Goal: Information Seeking & Learning: Find specific fact

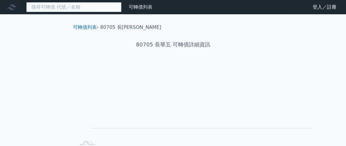
click at [102, 9] on input at bounding box center [73, 7] width 95 height 10
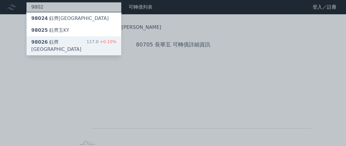
type input "9802"
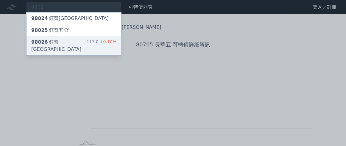
click at [68, 51] on div "98026 鈺[GEOGRAPHIC_DATA]" at bounding box center [58, 46] width 55 height 14
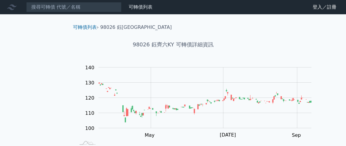
scroll to position [77, 0]
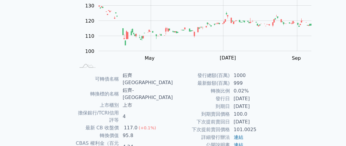
drag, startPoint x: 249, startPoint y: 131, endPoint x: 281, endPoint y: 133, distance: 32.3
click at [271, 111] on td "2027-11-15" at bounding box center [250, 107] width 41 height 8
copy td "2027-11-15"
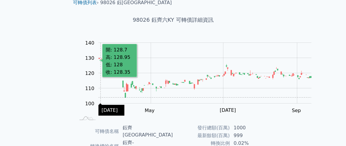
scroll to position [0, 0]
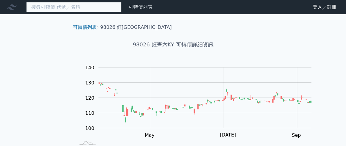
click at [78, 10] on input at bounding box center [73, 7] width 95 height 10
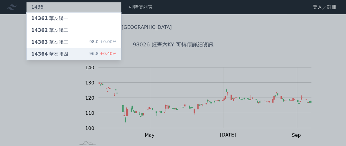
type input "1436"
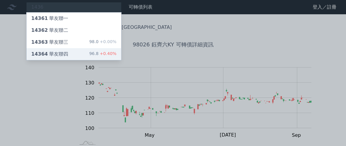
click at [93, 60] on div "14364 華友聯四 96.8 +0.40%" at bounding box center [74, 54] width 95 height 12
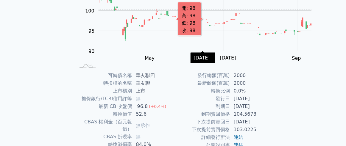
scroll to position [154, 0]
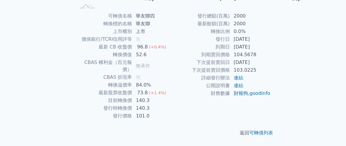
drag, startPoint x: 249, startPoint y: 72, endPoint x: 280, endPoint y: 74, distance: 31.1
click at [271, 66] on td "2027-03-18" at bounding box center [250, 63] width 41 height 8
copy td "2027-03-18"
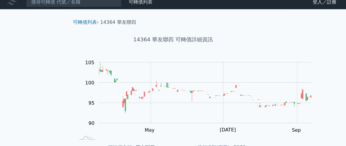
scroll to position [0, 0]
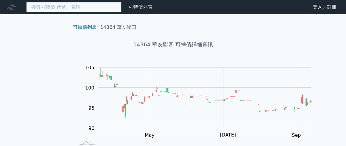
click at [84, 7] on input at bounding box center [73, 7] width 95 height 10
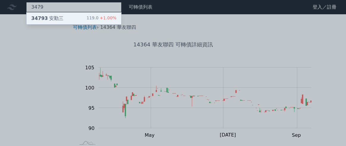
type input "3479"
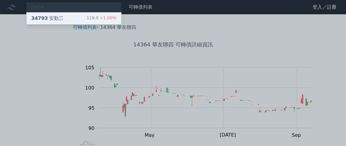
click at [63, 22] on div "34793 安勤三" at bounding box center [47, 18] width 32 height 7
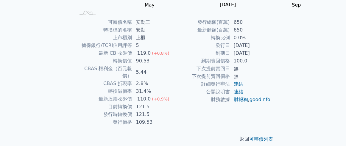
scroll to position [154, 0]
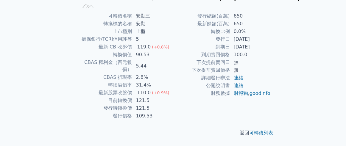
drag, startPoint x: 250, startPoint y: 54, endPoint x: 280, endPoint y: 54, distance: 30.4
click at [271, 51] on td "2027-01-22" at bounding box center [250, 47] width 41 height 8
copy td "2027-01-22"
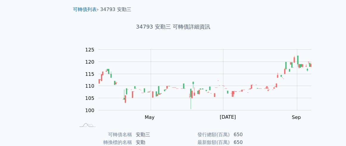
scroll to position [0, 0]
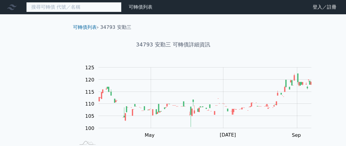
click at [94, 8] on input at bounding box center [73, 7] width 95 height 10
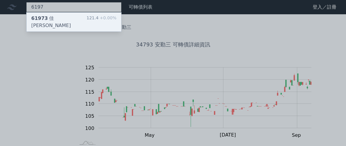
type input "6197"
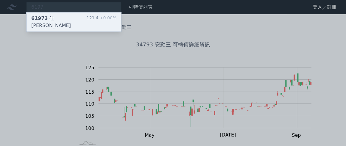
click at [80, 21] on div "61973 佳必琪三" at bounding box center [58, 22] width 55 height 14
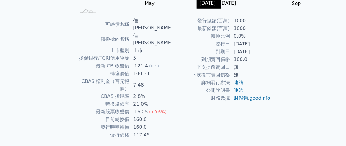
scroll to position [154, 0]
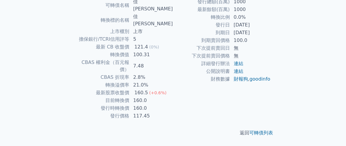
drag, startPoint x: 250, startPoint y: 52, endPoint x: 281, endPoint y: 56, distance: 31.5
click at [271, 37] on td "2027-10-15" at bounding box center [250, 33] width 41 height 8
copy td "2027-10-15"
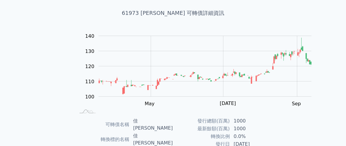
scroll to position [0, 0]
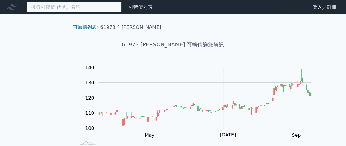
click at [96, 9] on input at bounding box center [73, 7] width 95 height 10
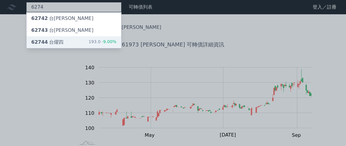
type input "6274"
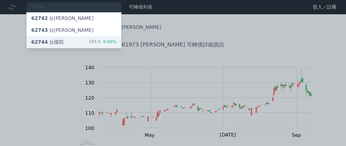
click at [92, 48] on div "62744 台燿四 193.0 -9.00%" at bounding box center [74, 42] width 95 height 12
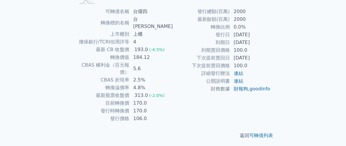
scroll to position [154, 0]
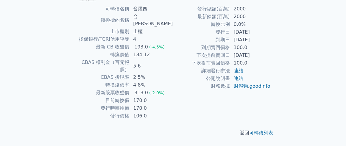
drag, startPoint x: 250, startPoint y: 53, endPoint x: 280, endPoint y: 55, distance: 30.1
click at [271, 44] on td "2029-05-06" at bounding box center [250, 40] width 41 height 8
copy td "2029-05-06"
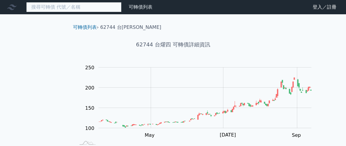
click at [82, 8] on input at bounding box center [73, 7] width 95 height 10
paste input "CB: 2029-05-06/ 170元"
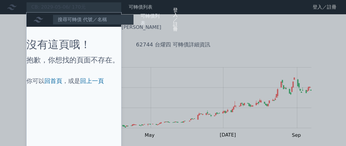
drag, startPoint x: 110, startPoint y: 7, endPoint x: 46, endPoint y: 7, distance: 63.8
click at [46, 7] on div at bounding box center [173, 73] width 346 height 146
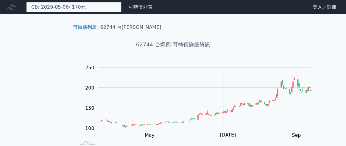
click at [83, 12] on div "CB: 2029-05-06/ 170元 投資少數派 可轉債列表 財務數據 可轉債列表 財務數據 登入／註冊 登入／註冊 沒有這頁哦！ 抱歉，你想找的頁面不存…" at bounding box center [73, 7] width 95 height 10
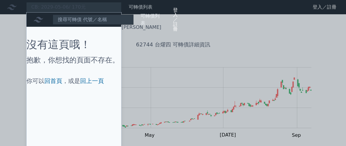
drag, startPoint x: 108, startPoint y: 9, endPoint x: 46, endPoint y: 8, distance: 61.7
click at [46, 8] on div at bounding box center [173, 73] width 346 height 146
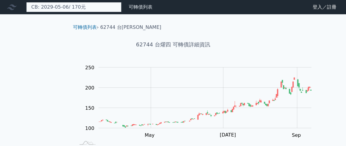
click at [46, 8] on div "CB: 2029-05-06/ 170元 投資少數派 可轉債列表 財務數據 可轉債列表 財務數據 登入／註冊 登入／註冊 沒有這頁哦！ 抱歉，你想找的頁面不存…" at bounding box center [73, 7] width 95 height 10
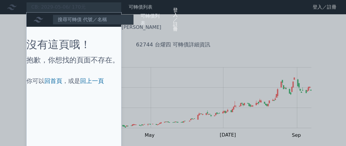
click at [103, 4] on div at bounding box center [173, 73] width 346 height 146
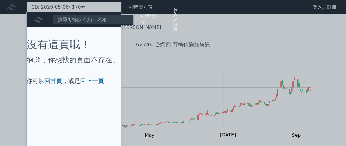
drag, startPoint x: 103, startPoint y: 5, endPoint x: 38, endPoint y: 4, distance: 65.9
click at [38, 4] on div "CB: 2029-05-06/ 170元 投資少數派 可轉債列表 財務數據 可轉債列表 財務數據 登入／註冊 登入／註冊 沒有這頁哦！ 抱歉，你想找的頁面不存…" at bounding box center [73, 7] width 95 height 10
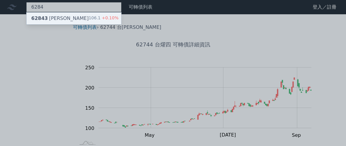
type input "6284"
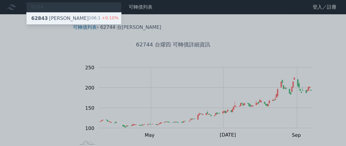
click at [48, 21] on span "62843" at bounding box center [39, 18] width 17 height 6
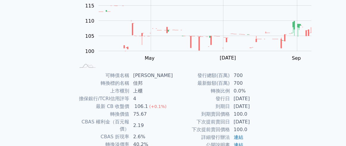
scroll to position [154, 0]
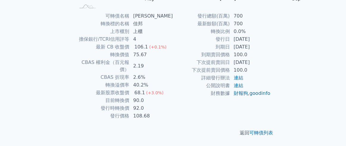
drag, startPoint x: 249, startPoint y: 54, endPoint x: 280, endPoint y: 54, distance: 31.3
click at [271, 51] on td "2026-12-14" at bounding box center [250, 47] width 41 height 8
copy td "2026-12-14"
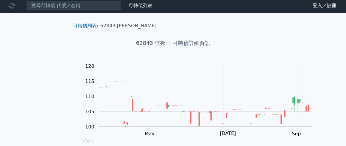
scroll to position [0, 0]
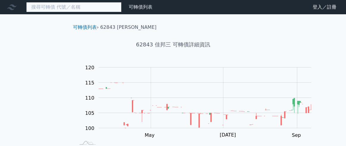
click at [96, 11] on input at bounding box center [73, 7] width 95 height 10
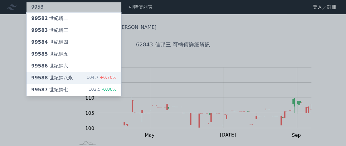
type input "9958"
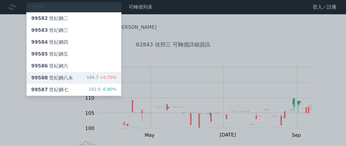
click at [73, 82] on div "99588 世紀鋼八永" at bounding box center [52, 77] width 42 height 7
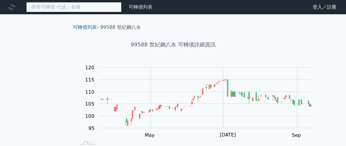
click at [113, 10] on input at bounding box center [73, 7] width 95 height 10
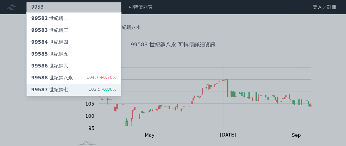
type input "9958"
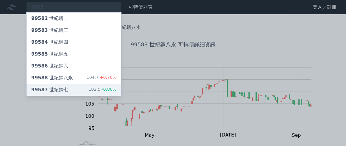
click at [83, 96] on div "99587 世紀鋼七 102.5 -0.80%" at bounding box center [74, 90] width 95 height 12
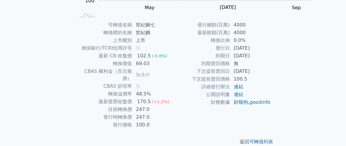
scroll to position [154, 0]
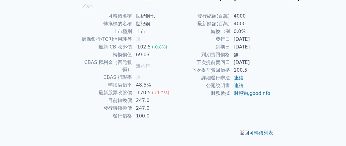
drag, startPoint x: 250, startPoint y: 55, endPoint x: 281, endPoint y: 56, distance: 30.7
click at [271, 51] on td "2027-10-28" at bounding box center [250, 47] width 41 height 8
copy td "2027-10-28"
click at [221, 90] on td "公開說明書" at bounding box center [201, 86] width 57 height 8
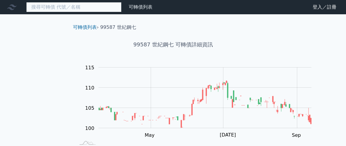
click at [94, 4] on input at bounding box center [73, 7] width 95 height 10
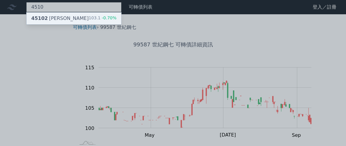
type input "4510"
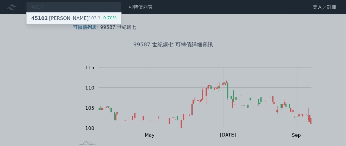
click at [78, 21] on div "45102 高鋒二 103.1 -0.70%" at bounding box center [74, 19] width 95 height 12
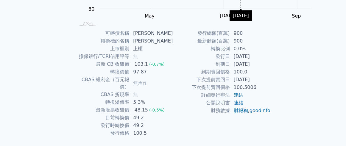
scroll to position [154, 0]
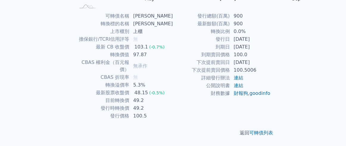
drag, startPoint x: 250, startPoint y: 54, endPoint x: 282, endPoint y: 54, distance: 32.5
click at [271, 51] on td "2028-02-26" at bounding box center [250, 47] width 41 height 8
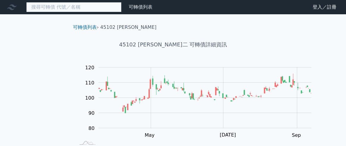
click at [109, 12] on input at bounding box center [73, 7] width 95 height 10
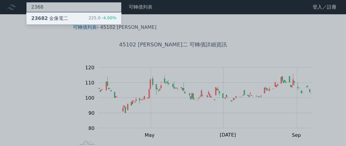
type input "2368"
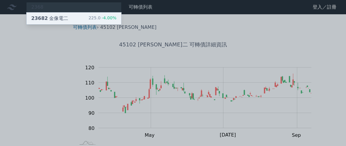
click at [68, 22] on div "23682 金像電二" at bounding box center [49, 18] width 37 height 7
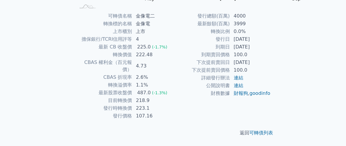
scroll to position [154, 0]
drag, startPoint x: 248, startPoint y: 53, endPoint x: 281, endPoint y: 57, distance: 33.0
click at [271, 51] on td "2028-12-05" at bounding box center [250, 47] width 41 height 8
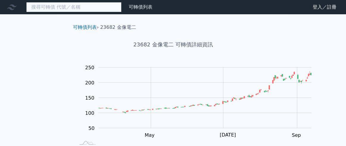
click at [64, 12] on input at bounding box center [73, 7] width 95 height 10
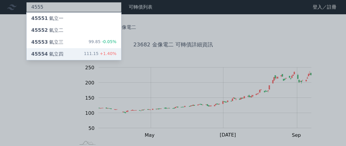
type input "4555"
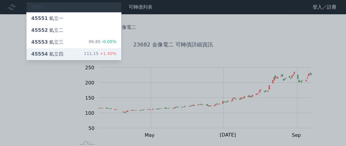
click at [63, 58] on div "45554 氣立四" at bounding box center [47, 54] width 32 height 7
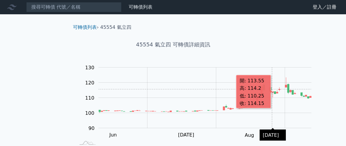
scroll to position [154, 0]
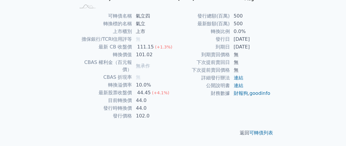
drag, startPoint x: 249, startPoint y: 53, endPoint x: 281, endPoint y: 55, distance: 32.2
click at [271, 51] on td "2028-06-09" at bounding box center [250, 47] width 41 height 8
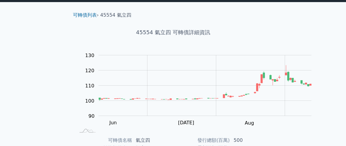
scroll to position [0, 0]
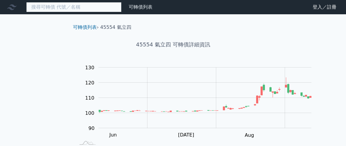
click at [88, 9] on input at bounding box center [73, 7] width 95 height 10
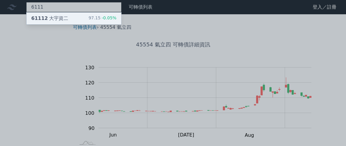
type input "6111"
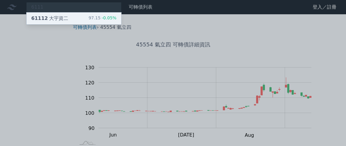
click at [68, 22] on div "61112 大宇資二" at bounding box center [49, 18] width 37 height 7
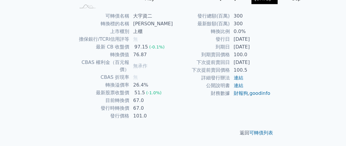
scroll to position [154, 0]
drag, startPoint x: 251, startPoint y: 54, endPoint x: 274, endPoint y: 55, distance: 22.9
click at [271, 51] on td "2027-09-10" at bounding box center [250, 47] width 41 height 8
drag, startPoint x: 250, startPoint y: 53, endPoint x: 282, endPoint y: 59, distance: 33.3
click at [271, 51] on td "2027-09-10" at bounding box center [250, 47] width 41 height 8
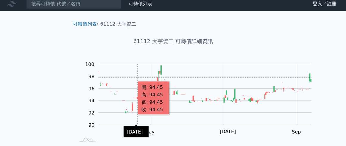
scroll to position [0, 0]
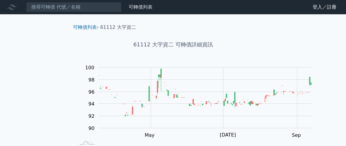
click at [68, 2] on nav "可轉債列表 財務數據 可轉債列表 財務數據 登入／註冊 登入／註冊" at bounding box center [173, 7] width 346 height 14
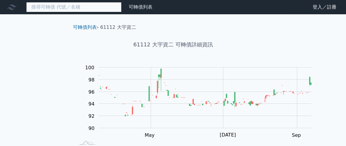
click at [68, 8] on input at bounding box center [73, 7] width 95 height 10
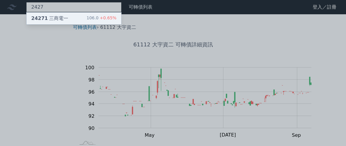
type input "2427"
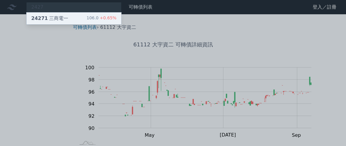
click at [68, 20] on div "24271 三商電一" at bounding box center [49, 18] width 37 height 7
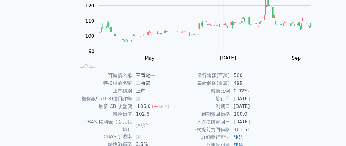
scroll to position [154, 0]
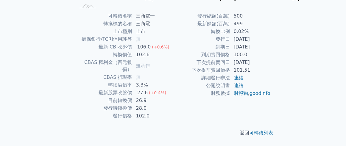
drag, startPoint x: 249, startPoint y: 54, endPoint x: 284, endPoint y: 57, distance: 35.3
click at [271, 51] on td "2028-12-13" at bounding box center [250, 47] width 41 height 8
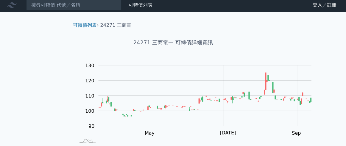
scroll to position [0, 0]
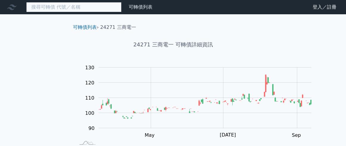
click at [88, 12] on input at bounding box center [73, 7] width 95 height 10
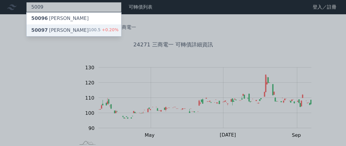
type input "5009"
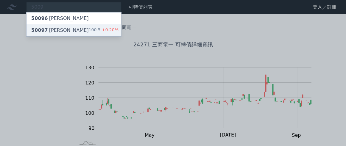
click at [45, 33] on span "50097" at bounding box center [39, 30] width 17 height 6
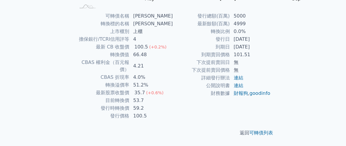
scroll to position [100, 0]
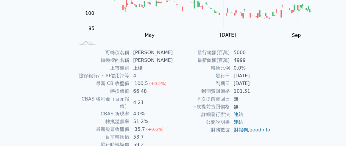
drag, startPoint x: 249, startPoint y: 109, endPoint x: 281, endPoint y: 110, distance: 31.6
click at [271, 88] on td "2026-07-31" at bounding box center [250, 84] width 41 height 8
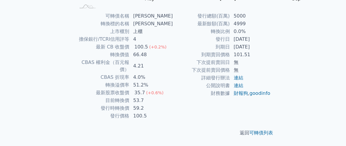
scroll to position [0, 0]
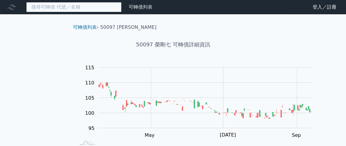
click at [79, 9] on input at bounding box center [73, 7] width 95 height 10
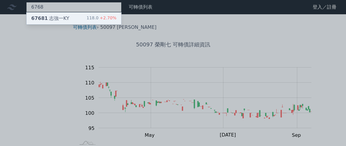
type input "6768"
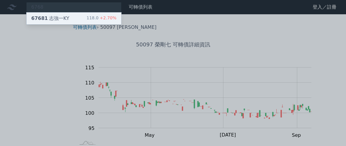
click at [66, 22] on div "67681 志強一KY" at bounding box center [50, 18] width 38 height 7
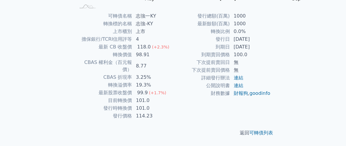
scroll to position [177, 0]
drag, startPoint x: 250, startPoint y: 32, endPoint x: 281, endPoint y: 36, distance: 31.6
click at [271, 43] on td "[DATE]" at bounding box center [250, 47] width 41 height 8
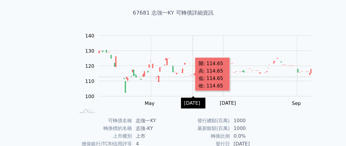
scroll to position [0, 0]
